Goal: Transaction & Acquisition: Purchase product/service

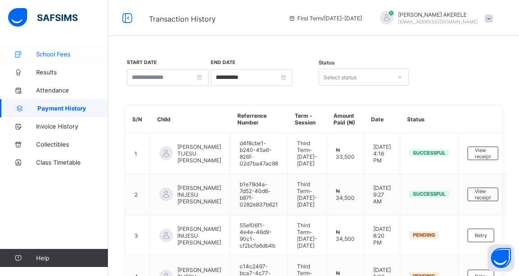
click at [63, 53] on span "School Fees" at bounding box center [72, 54] width 72 height 7
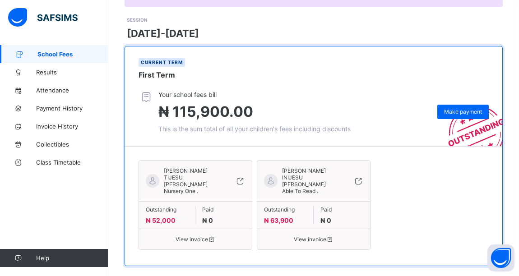
scroll to position [123, 0]
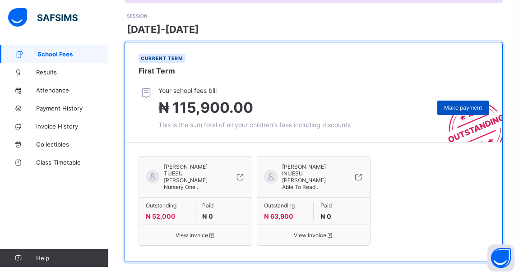
click at [457, 108] on span "Make payment" at bounding box center [463, 107] width 38 height 7
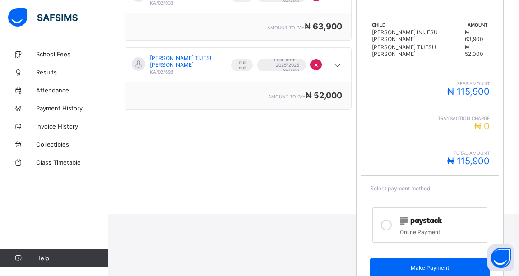
scroll to position [194, 0]
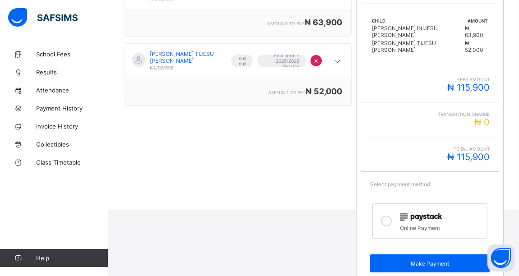
click at [390, 216] on icon at bounding box center [386, 221] width 11 height 11
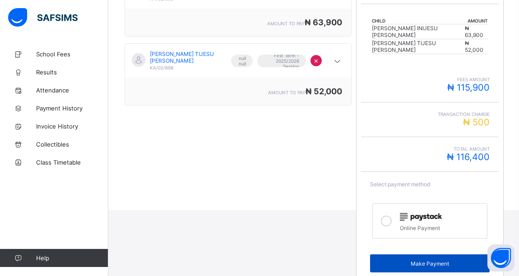
click at [445, 255] on div "Make Payment" at bounding box center [430, 264] width 120 height 18
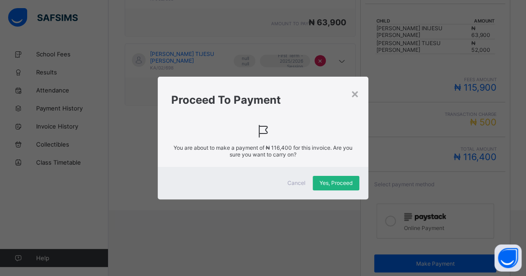
click at [334, 180] on span "Yes, Proceed" at bounding box center [335, 183] width 33 height 7
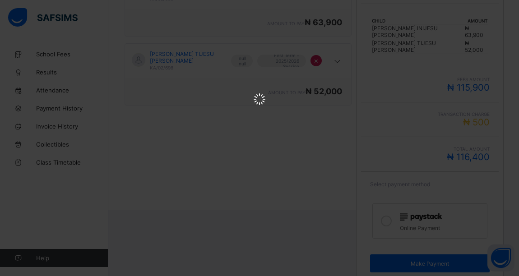
scroll to position [0, 0]
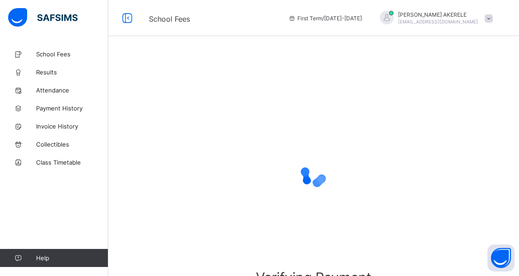
click at [492, 19] on span at bounding box center [489, 18] width 8 height 8
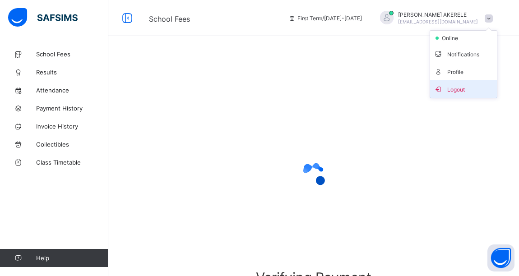
click at [467, 87] on span "Logout" at bounding box center [464, 89] width 60 height 10
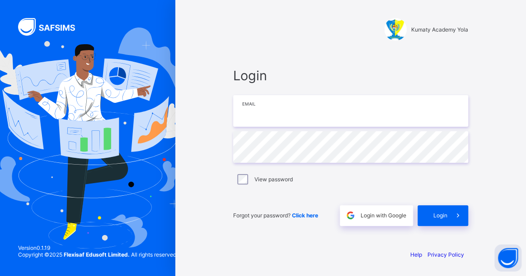
type input "**********"
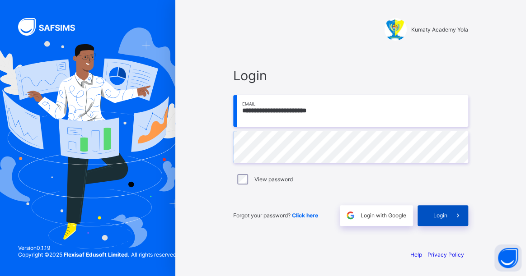
click at [425, 208] on div "Login" at bounding box center [442, 215] width 51 height 21
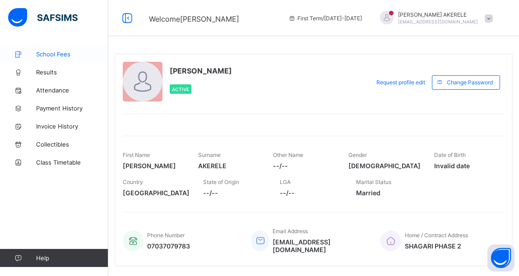
click at [58, 53] on span "School Fees" at bounding box center [72, 54] width 72 height 7
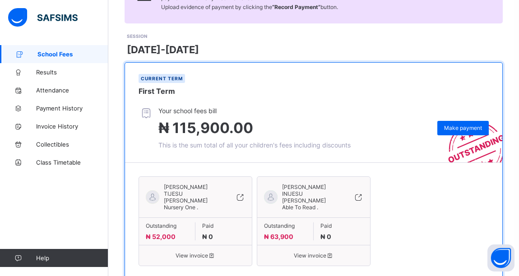
scroll to position [124, 0]
